Goal: Use online tool/utility: Utilize a website feature to perform a specific function

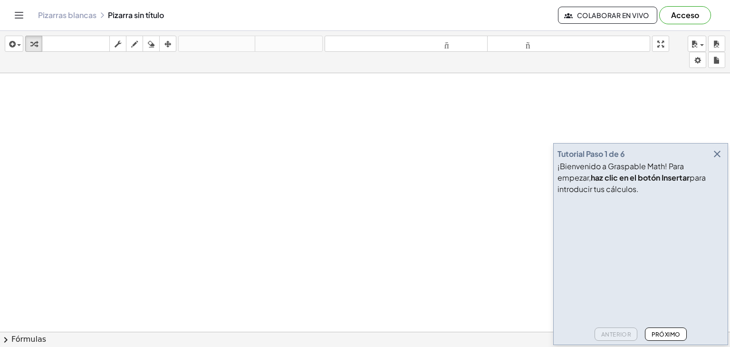
click at [684, 161] on font "¡Bienvenido a Graspable Math! Para empezar," at bounding box center [621, 171] width 126 height 21
click at [717, 156] on icon "button" at bounding box center [717, 153] width 11 height 11
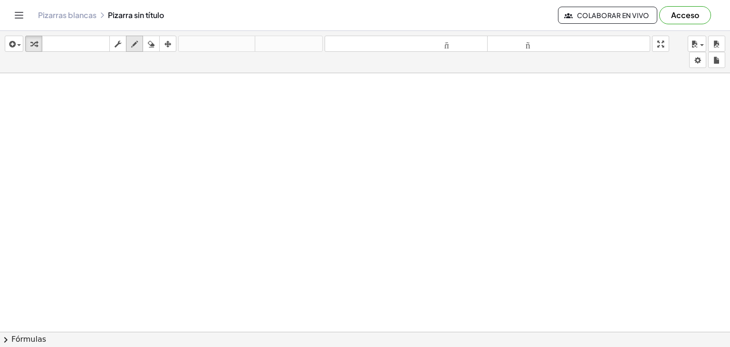
click at [134, 40] on icon "button" at bounding box center [134, 44] width 7 height 11
drag, startPoint x: 110, startPoint y: 114, endPoint x: 137, endPoint y: 147, distance: 42.9
drag, startPoint x: 241, startPoint y: 120, endPoint x: 253, endPoint y: 152, distance: 33.4
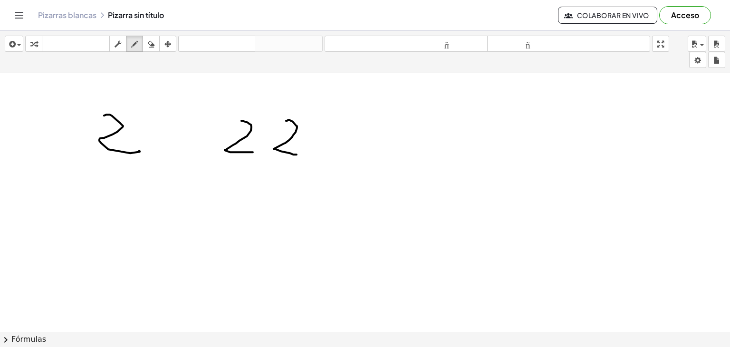
drag, startPoint x: 286, startPoint y: 120, endPoint x: 296, endPoint y: 151, distance: 32.0
drag, startPoint x: 312, startPoint y: 132, endPoint x: 314, endPoint y: 153, distance: 21.5
drag, startPoint x: 310, startPoint y: 144, endPoint x: 332, endPoint y: 146, distance: 21.5
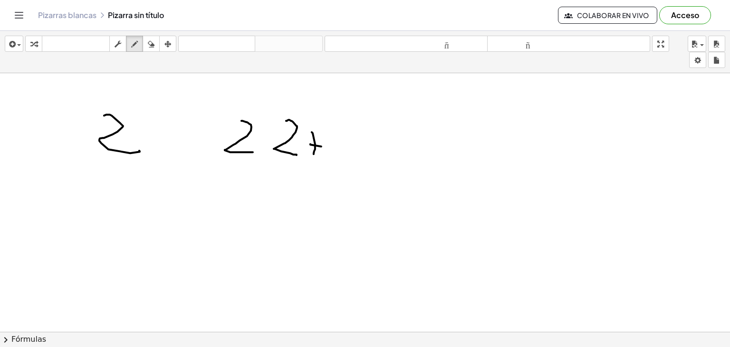
drag, startPoint x: 350, startPoint y: 131, endPoint x: 336, endPoint y: 159, distance: 31.0
click at [480, 52] on div "insertar Seleccione uno: Expresión matemática Función Texto Vídeo de YouTube Gr…" at bounding box center [365, 52] width 730 height 42
click at [480, 50] on button "tamaño_del_formato menor" at bounding box center [406, 44] width 163 height 16
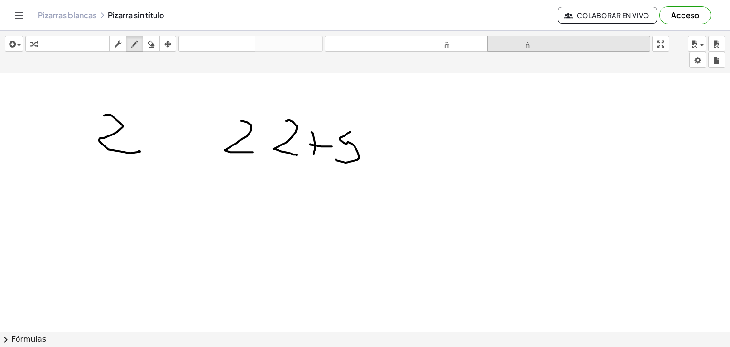
click at [538, 48] on font "tamaño_del_formato" at bounding box center [569, 43] width 158 height 9
drag, startPoint x: 171, startPoint y: 192, endPoint x: 178, endPoint y: 212, distance: 20.9
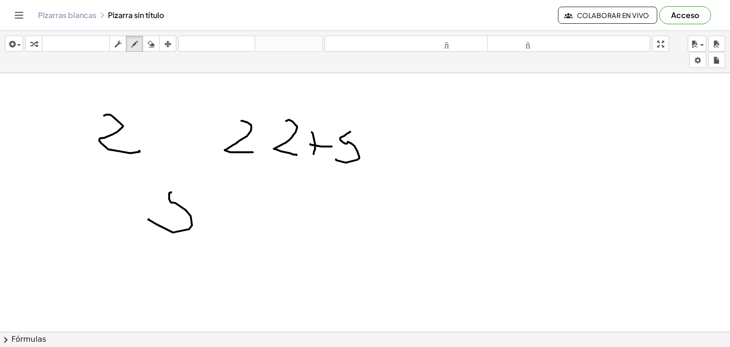
drag, startPoint x: 216, startPoint y: 185, endPoint x: 224, endPoint y: 228, distance: 44.1
drag, startPoint x: 219, startPoint y: 215, endPoint x: 268, endPoint y: 215, distance: 49.0
drag, startPoint x: 286, startPoint y: 202, endPoint x: 259, endPoint y: 224, distance: 34.4
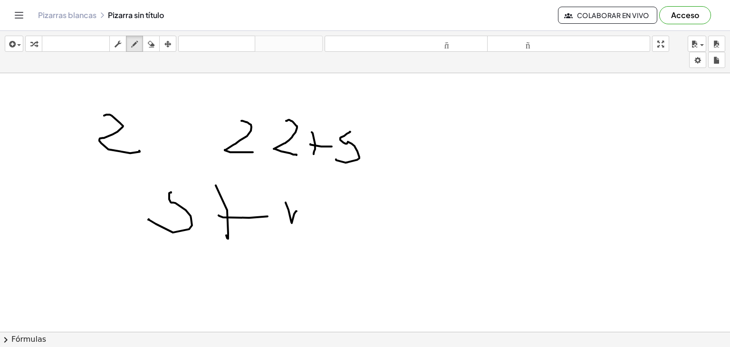
drag, startPoint x: 300, startPoint y: 196, endPoint x: 326, endPoint y: 229, distance: 41.0
drag, startPoint x: 394, startPoint y: 201, endPoint x: 405, endPoint y: 200, distance: 11.4
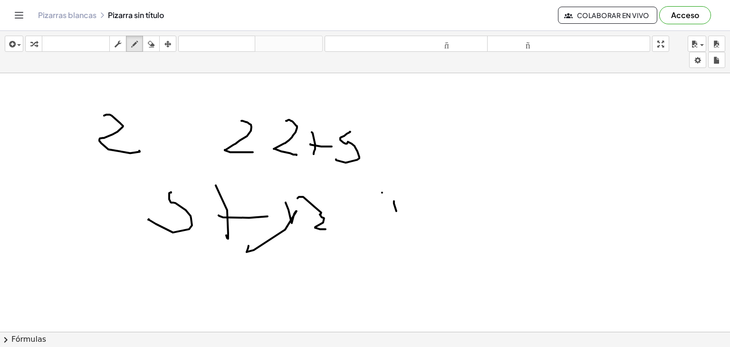
drag, startPoint x: 405, startPoint y: 200, endPoint x: 382, endPoint y: 251, distance: 57.0
drag, startPoint x: 428, startPoint y: 180, endPoint x: 434, endPoint y: 187, distance: 9.8
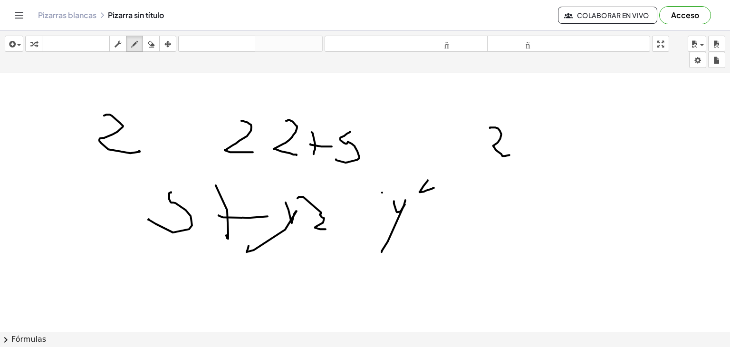
drag, startPoint x: 490, startPoint y: 127, endPoint x: 513, endPoint y: 138, distance: 25.7
drag, startPoint x: 522, startPoint y: 134, endPoint x: 537, endPoint y: 162, distance: 31.7
drag, startPoint x: 568, startPoint y: 137, endPoint x: 577, endPoint y: 160, distance: 24.7
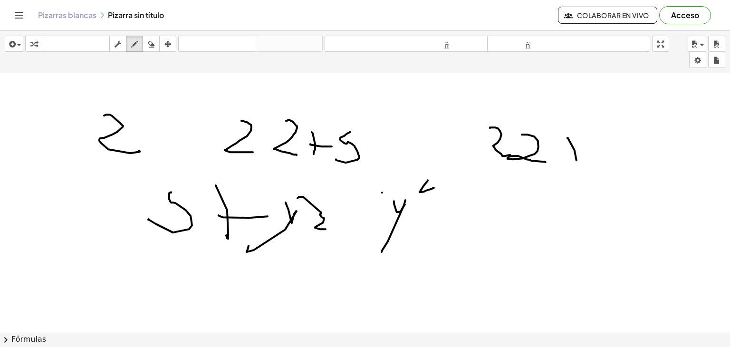
drag, startPoint x: 560, startPoint y: 156, endPoint x: 567, endPoint y: 154, distance: 6.5
drag, startPoint x: 453, startPoint y: 208, endPoint x: 462, endPoint y: 216, distance: 12.8
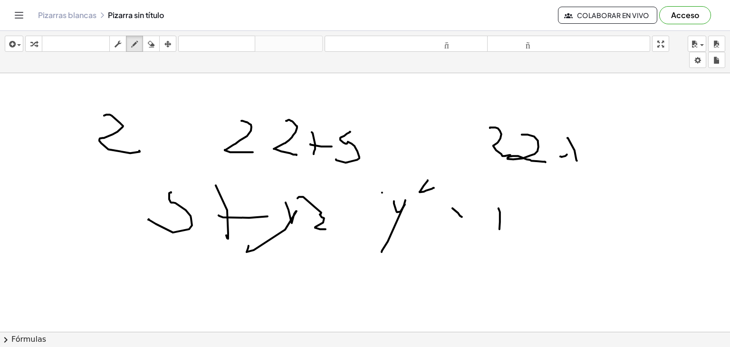
drag, startPoint x: 499, startPoint y: 208, endPoint x: 500, endPoint y: 230, distance: 21.9
drag, startPoint x: 510, startPoint y: 215, endPoint x: 513, endPoint y: 231, distance: 16.9
drag, startPoint x: 508, startPoint y: 221, endPoint x: 522, endPoint y: 225, distance: 14.6
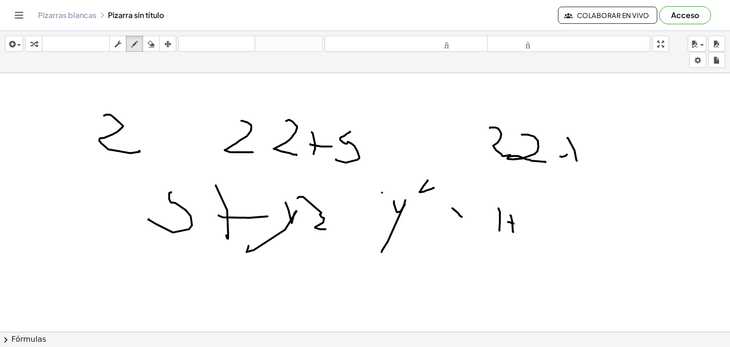
drag, startPoint x: 530, startPoint y: 212, endPoint x: 536, endPoint y: 214, distance: 6.0
drag, startPoint x: 540, startPoint y: 197, endPoint x: 544, endPoint y: 215, distance: 18.9
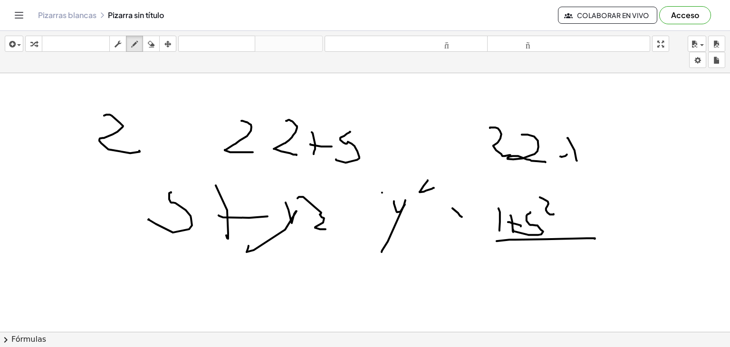
drag, startPoint x: 497, startPoint y: 241, endPoint x: 565, endPoint y: 244, distance: 68.5
drag, startPoint x: 542, startPoint y: 250, endPoint x: 566, endPoint y: 268, distance: 29.6
